Goal: Share content: Share content

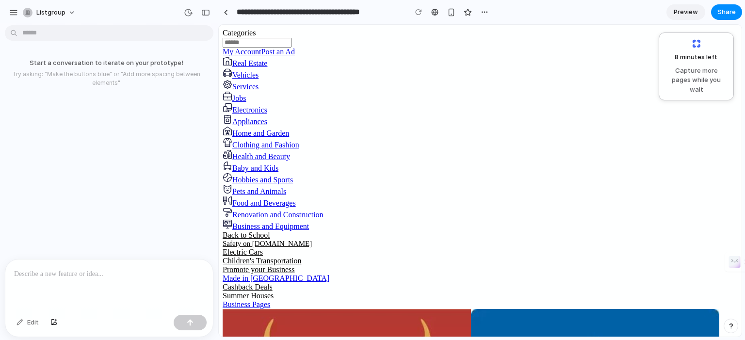
click at [31, 270] on p at bounding box center [109, 274] width 190 height 12
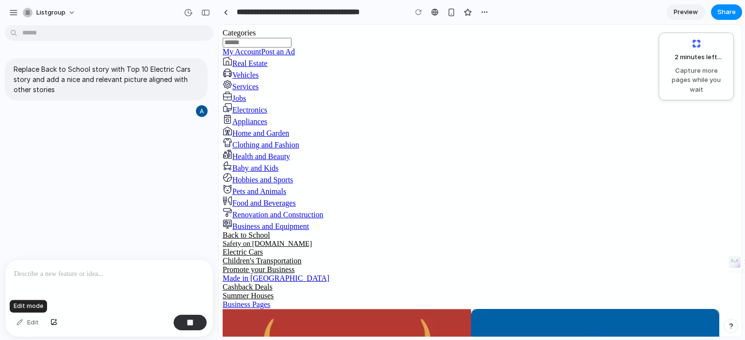
click at [33, 324] on div "Edit" at bounding box center [28, 323] width 32 height 16
click at [692, 68] on span "Capture more pages while you wait" at bounding box center [696, 80] width 63 height 29
click at [256, 37] on span "Categories" at bounding box center [239, 33] width 33 height 8
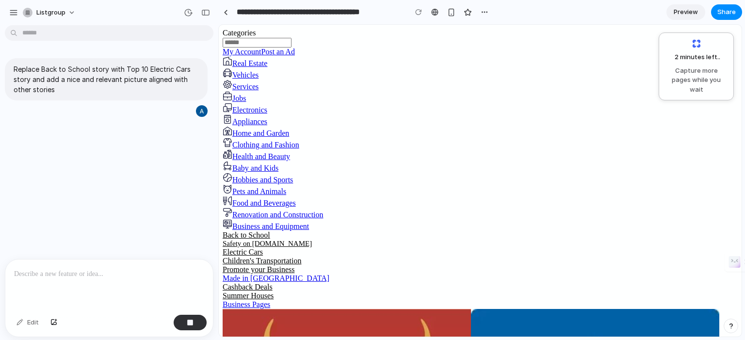
click at [256, 37] on span "Categories" at bounding box center [239, 33] width 33 height 8
drag, startPoint x: 714, startPoint y: 71, endPoint x: 707, endPoint y: 65, distance: 9.6
click at [713, 71] on span "Capture more pages while you wait" at bounding box center [696, 80] width 63 height 29
click at [690, 12] on span "Preview" at bounding box center [686, 12] width 24 height 10
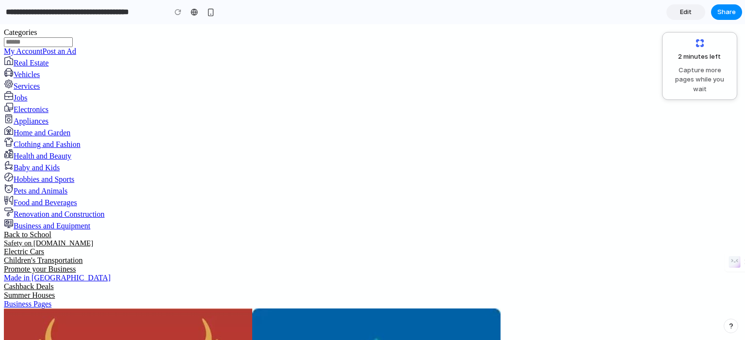
click at [687, 15] on span "Edit" at bounding box center [686, 12] width 12 height 10
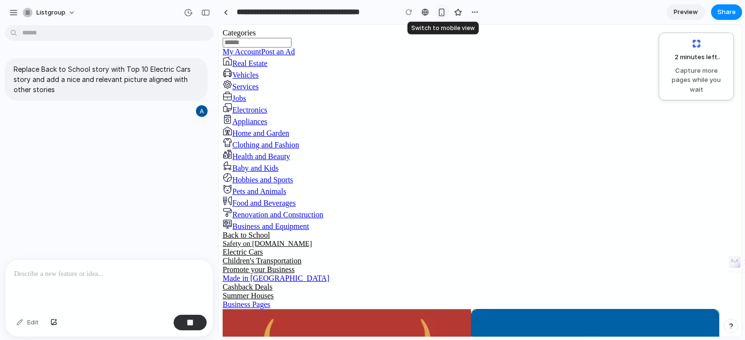
click at [441, 13] on div "button" at bounding box center [442, 12] width 8 height 8
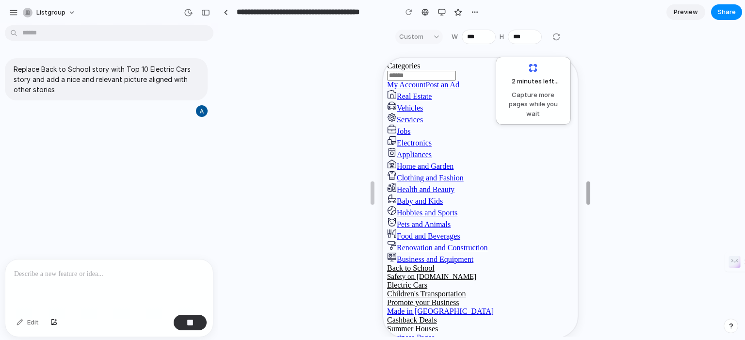
type input "***"
drag, startPoint x: 583, startPoint y: 190, endPoint x: 585, endPoint y: 196, distance: 6.3
click at [444, 13] on div "button" at bounding box center [442, 12] width 8 height 8
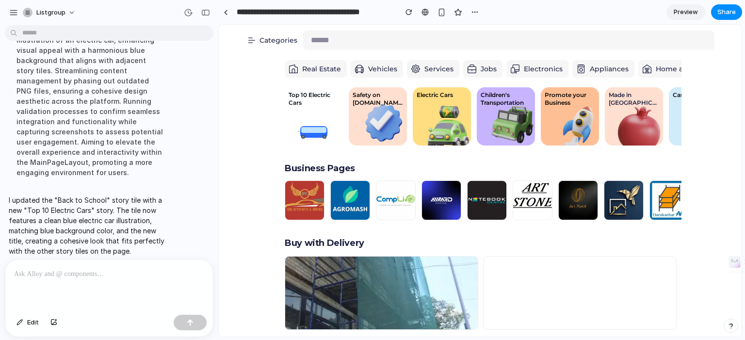
click at [306, 115] on div "Top 10 Electric Cars" at bounding box center [314, 116] width 58 height 58
click at [312, 131] on div "Top 10 Electric Cars" at bounding box center [314, 116] width 58 height 58
click at [305, 108] on div "Top 10 Electric Cars" at bounding box center [314, 98] width 58 height 23
click at [293, 116] on div "Top 10 Electric Cars" at bounding box center [314, 116] width 58 height 58
click at [320, 123] on div "Top 10 Electric Cars" at bounding box center [314, 116] width 58 height 58
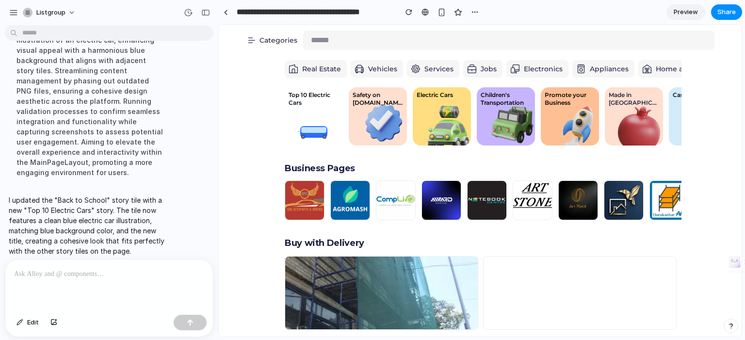
click at [308, 130] on div "Top 10 Electric Cars" at bounding box center [314, 116] width 58 height 58
click at [320, 125] on div "Top 10 Electric Cars" at bounding box center [314, 116] width 58 height 58
drag, startPoint x: 315, startPoint y: 127, endPoint x: 324, endPoint y: 130, distance: 9.1
click at [315, 127] on div "Top 10 Electric Cars" at bounding box center [314, 116] width 58 height 58
click at [155, 275] on p at bounding box center [109, 274] width 190 height 12
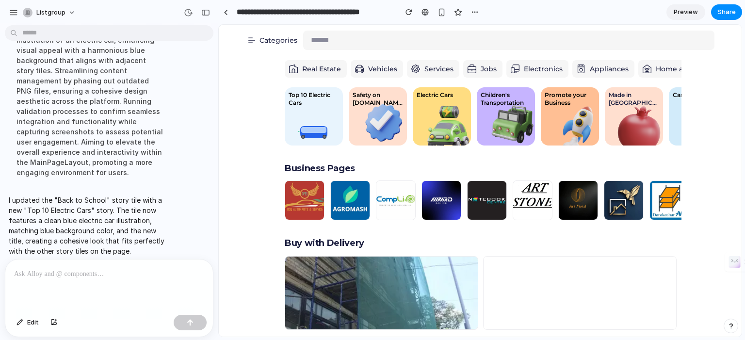
click at [90, 276] on div at bounding box center [109, 285] width 208 height 51
click at [251, 42] on span at bounding box center [252, 40] width 12 height 12
click at [256, 37] on span at bounding box center [252, 40] width 12 height 12
click at [255, 38] on span at bounding box center [252, 40] width 12 height 12
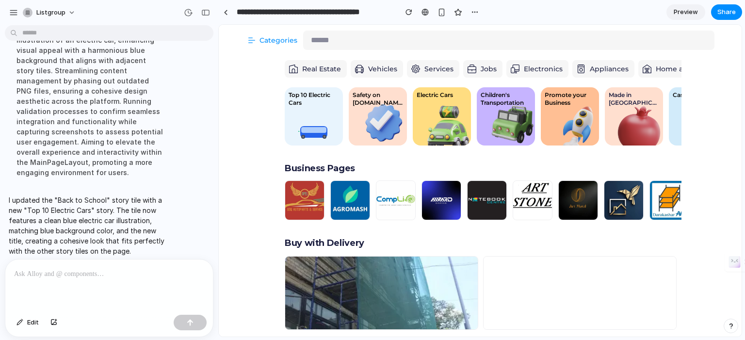
click at [255, 38] on span at bounding box center [252, 40] width 12 height 12
click at [730, 12] on span "Share" at bounding box center [727, 12] width 18 height 10
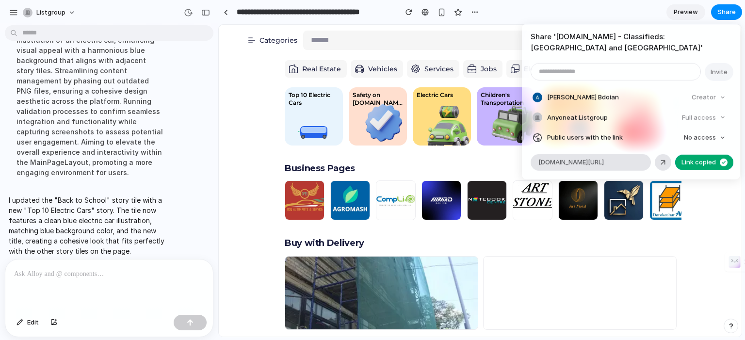
click at [0, 0] on div "Share ' [DOMAIN_NAME] - Classifieds: [GEOGRAPHIC_DATA] and [GEOGRAPHIC_DATA] ' …" at bounding box center [0, 0] width 0 height 0
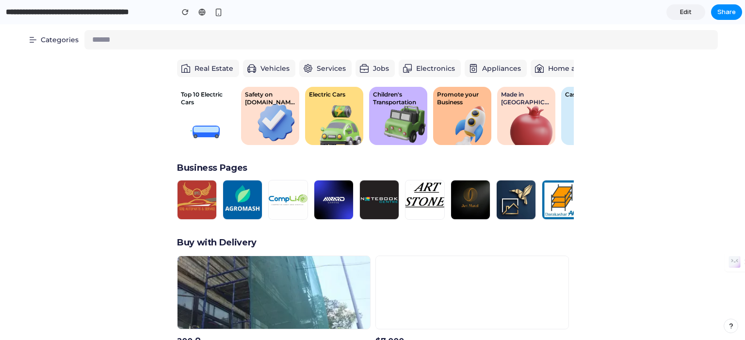
click at [190, 109] on div "Top 10 Electric Cars" at bounding box center [206, 98] width 58 height 23
click at [193, 113] on div "Top 10 Electric Cars" at bounding box center [206, 116] width 58 height 58
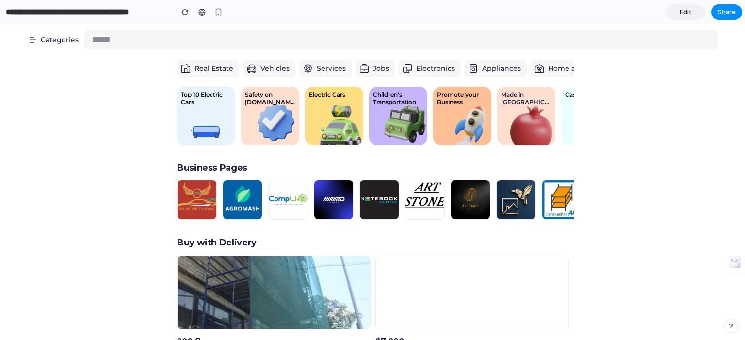
click at [566, 118] on div "Cashback Deals" at bounding box center [590, 116] width 58 height 58
drag, startPoint x: 548, startPoint y: 205, endPoint x: 538, endPoint y: 205, distance: 9.7
click at [548, 205] on img at bounding box center [562, 200] width 39 height 39
